Goal: Task Accomplishment & Management: Complete application form

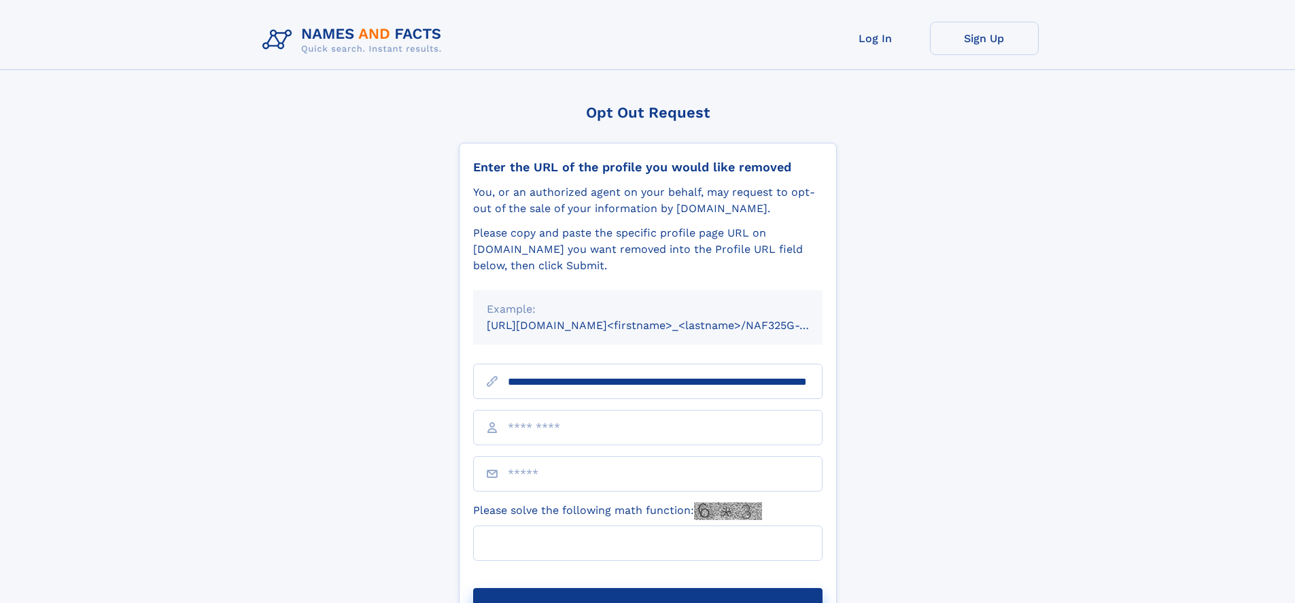
scroll to position [0, 139]
type input "**********"
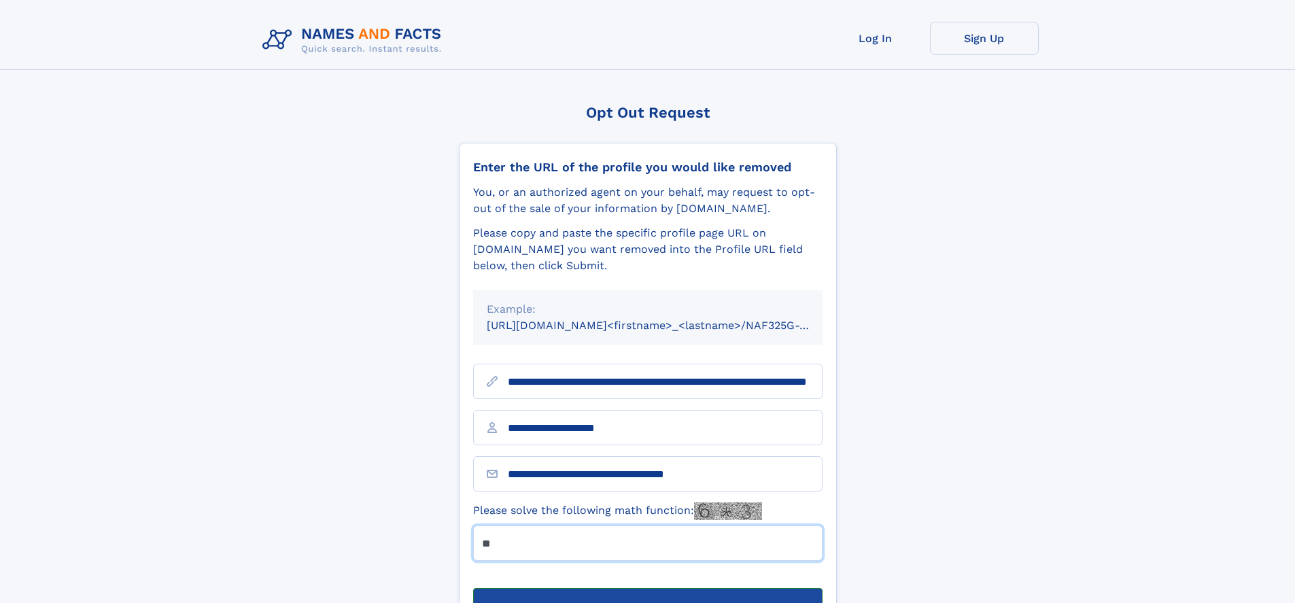
type input "**"
click at [647, 588] on button "Submit Opt Out Request" at bounding box center [647, 610] width 349 height 44
